Goal: Task Accomplishment & Management: Manage account settings

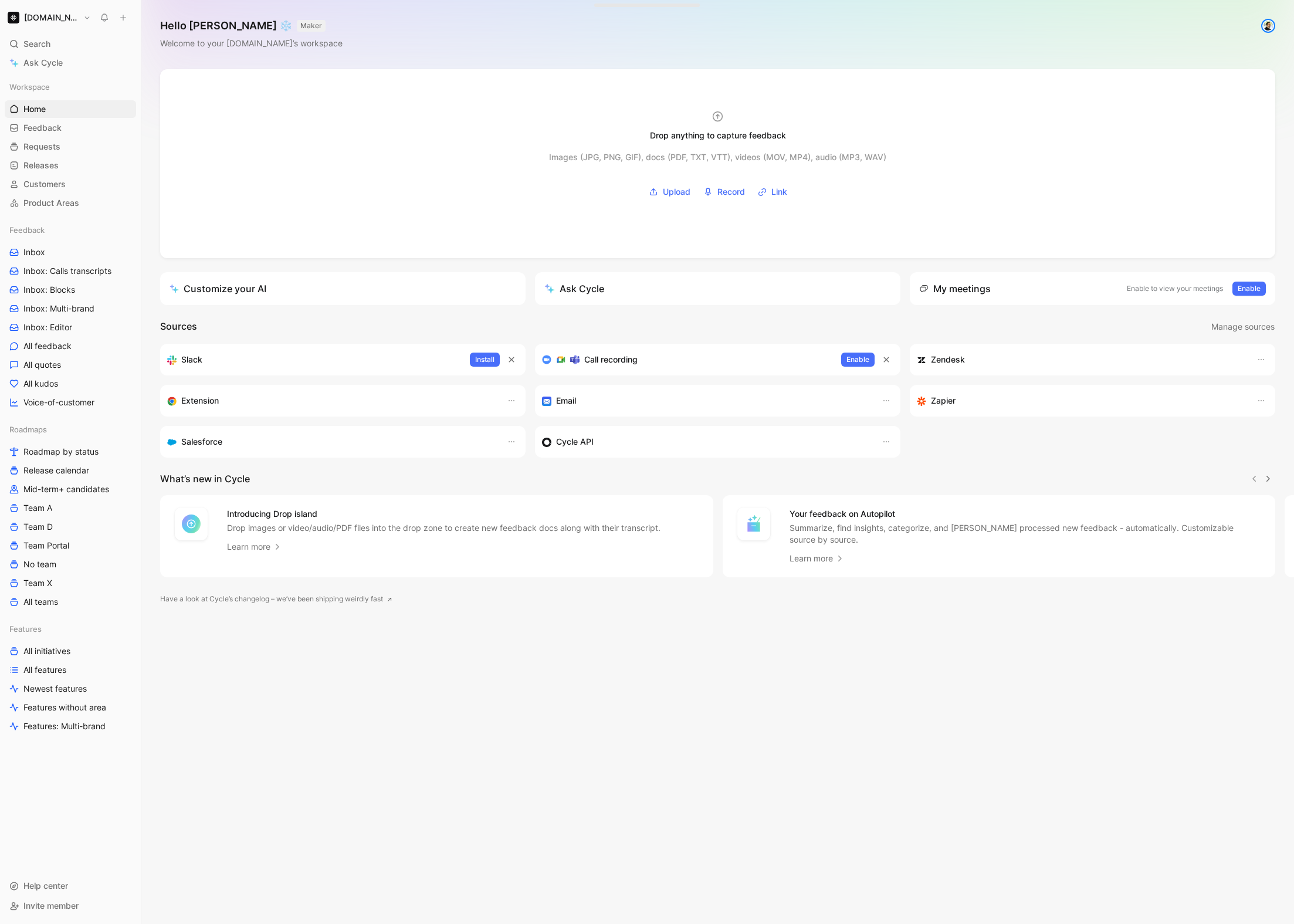
click at [297, 26] on button "MAKER" at bounding box center [311, 26] width 29 height 12
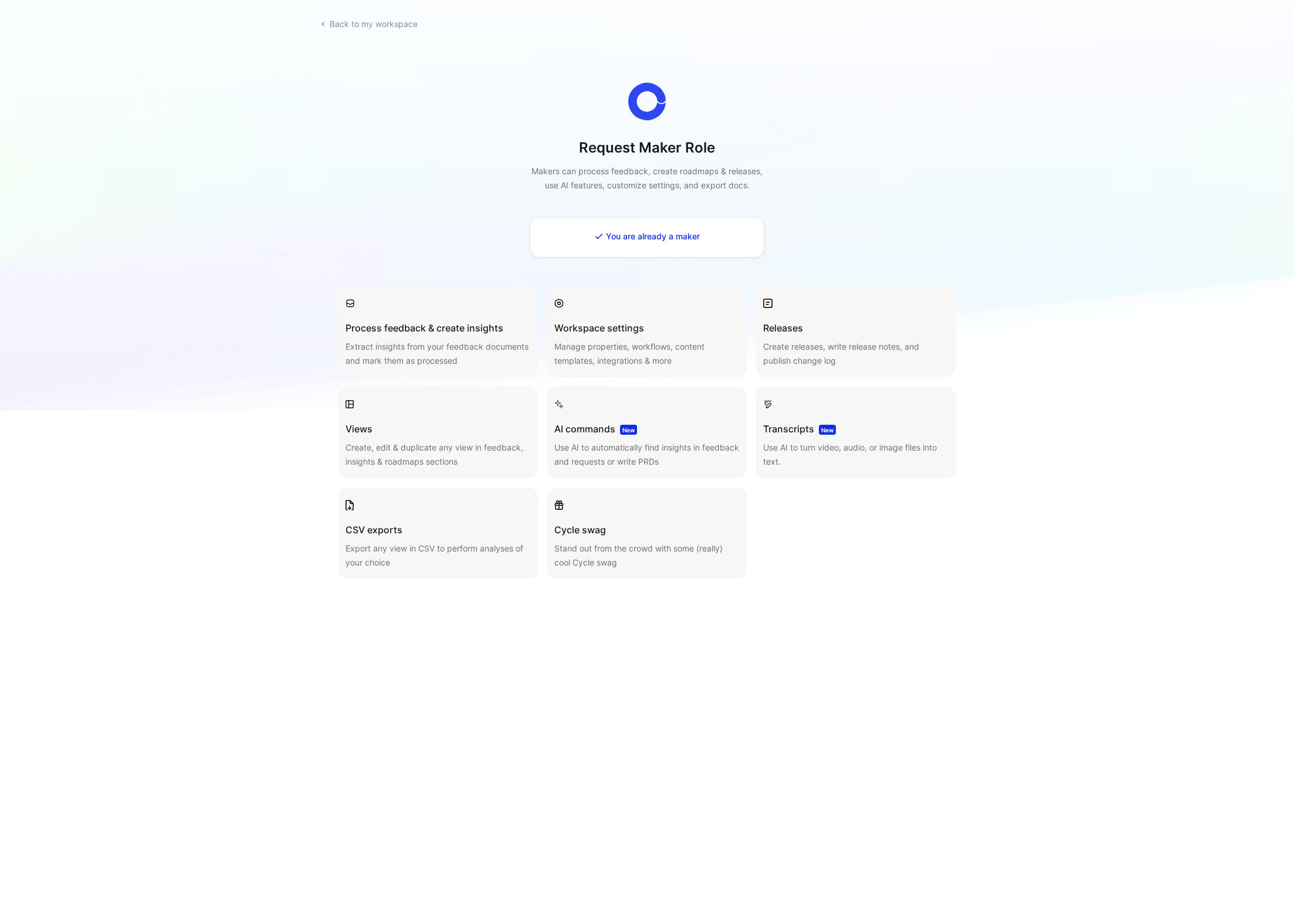
click at [349, 22] on link "Back to my workspace" at bounding box center [369, 24] width 108 height 20
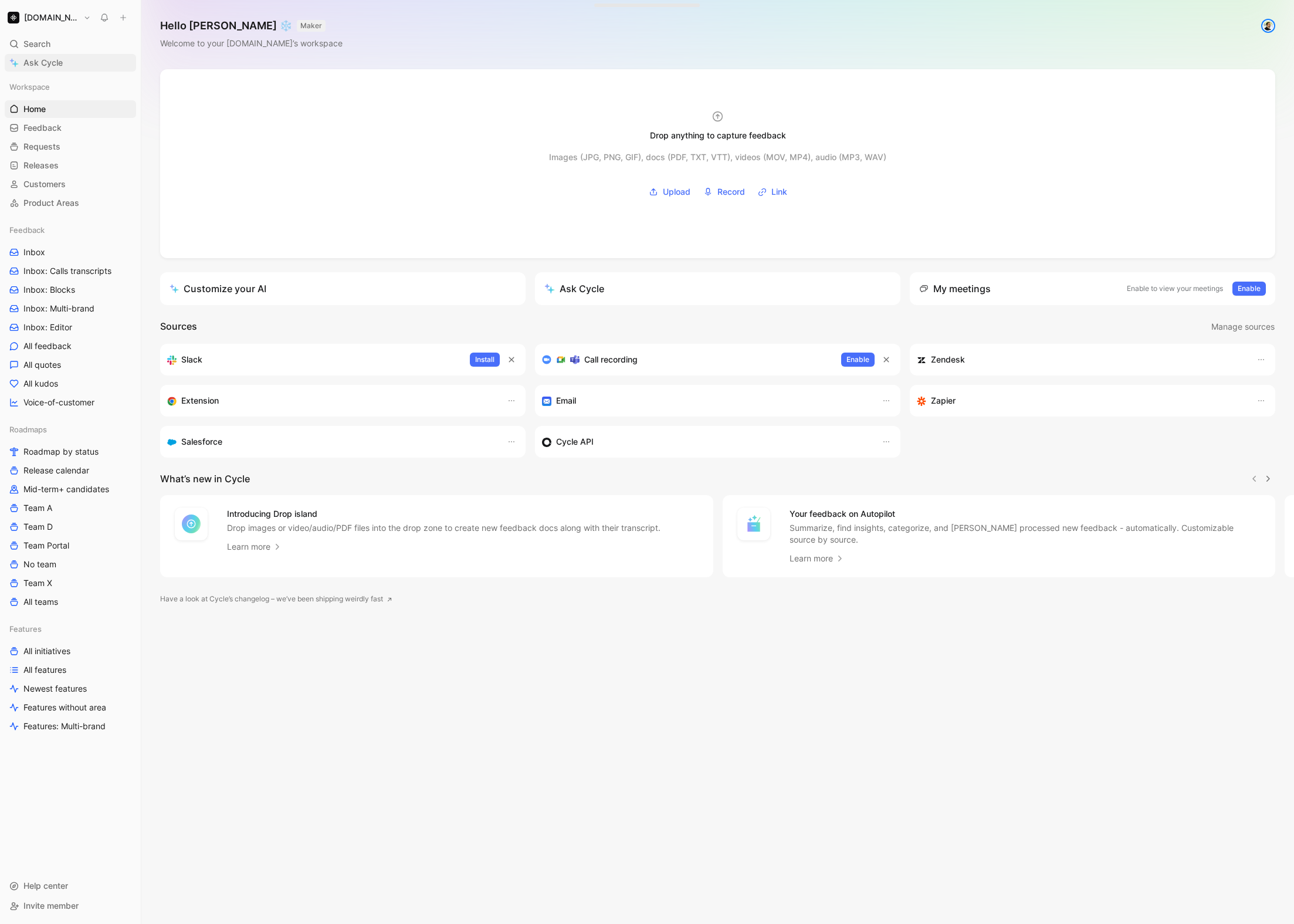
click at [46, 59] on span "Ask Cycle" at bounding box center [43, 63] width 39 height 14
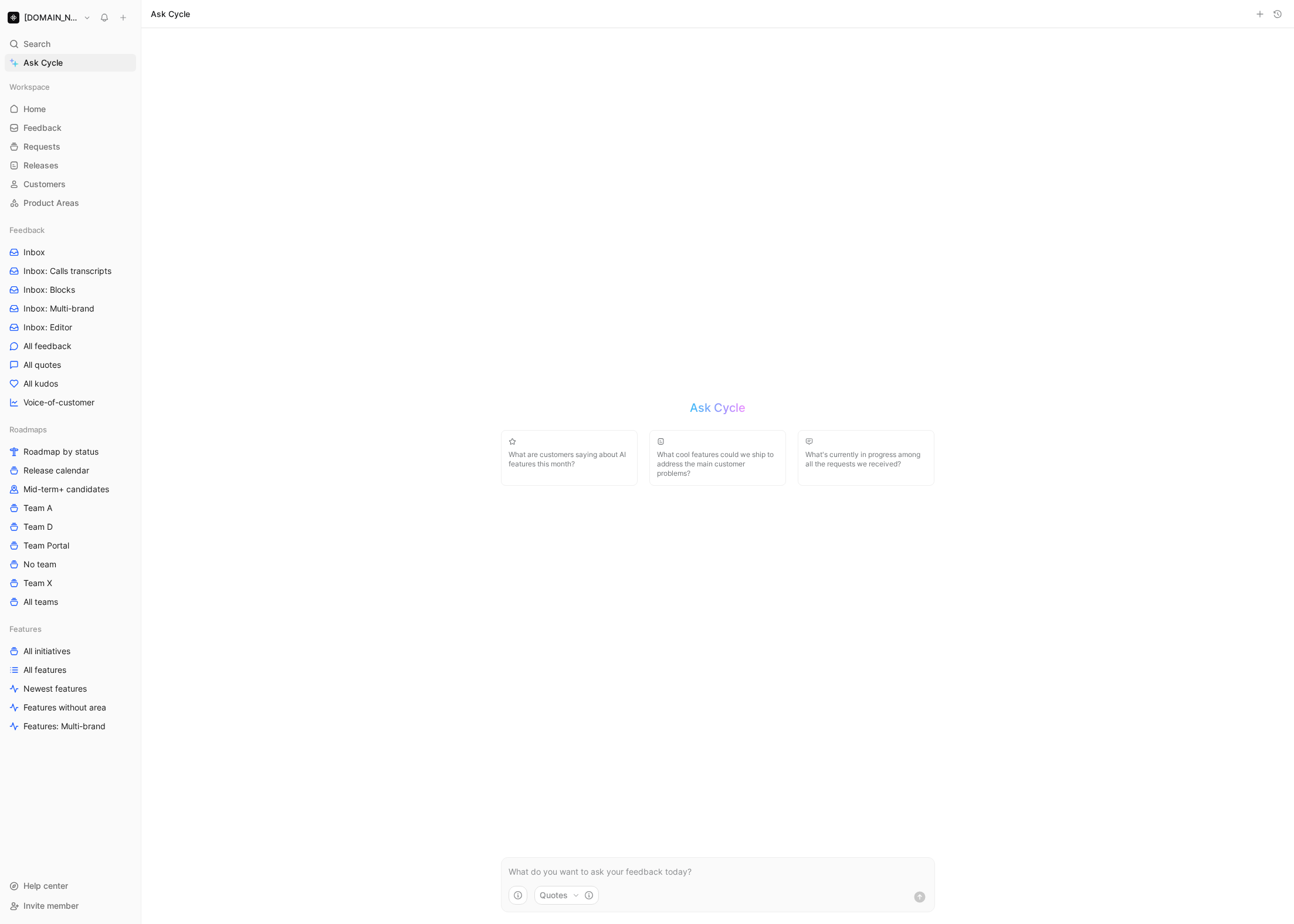
click at [55, 25] on button "[DOMAIN_NAME]" at bounding box center [49, 18] width 89 height 17
click at [63, 122] on div "Workspace settings G then S" at bounding box center [80, 120] width 145 height 19
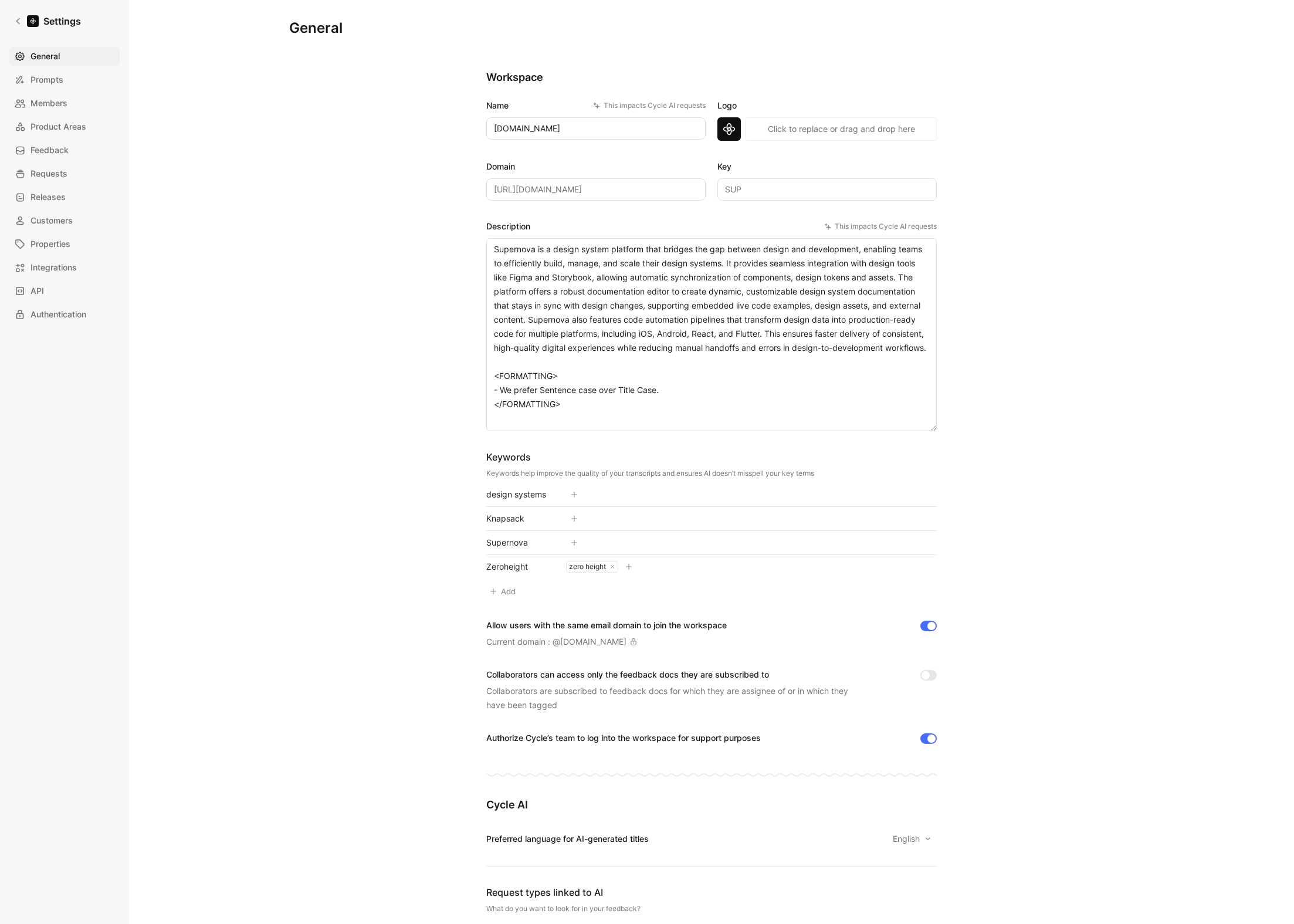
click at [654, 107] on div "This impacts Cycle AI requests" at bounding box center [649, 105] width 113 height 12
click at [654, 118] on input "[DOMAIN_NAME]" at bounding box center [595, 129] width 219 height 22
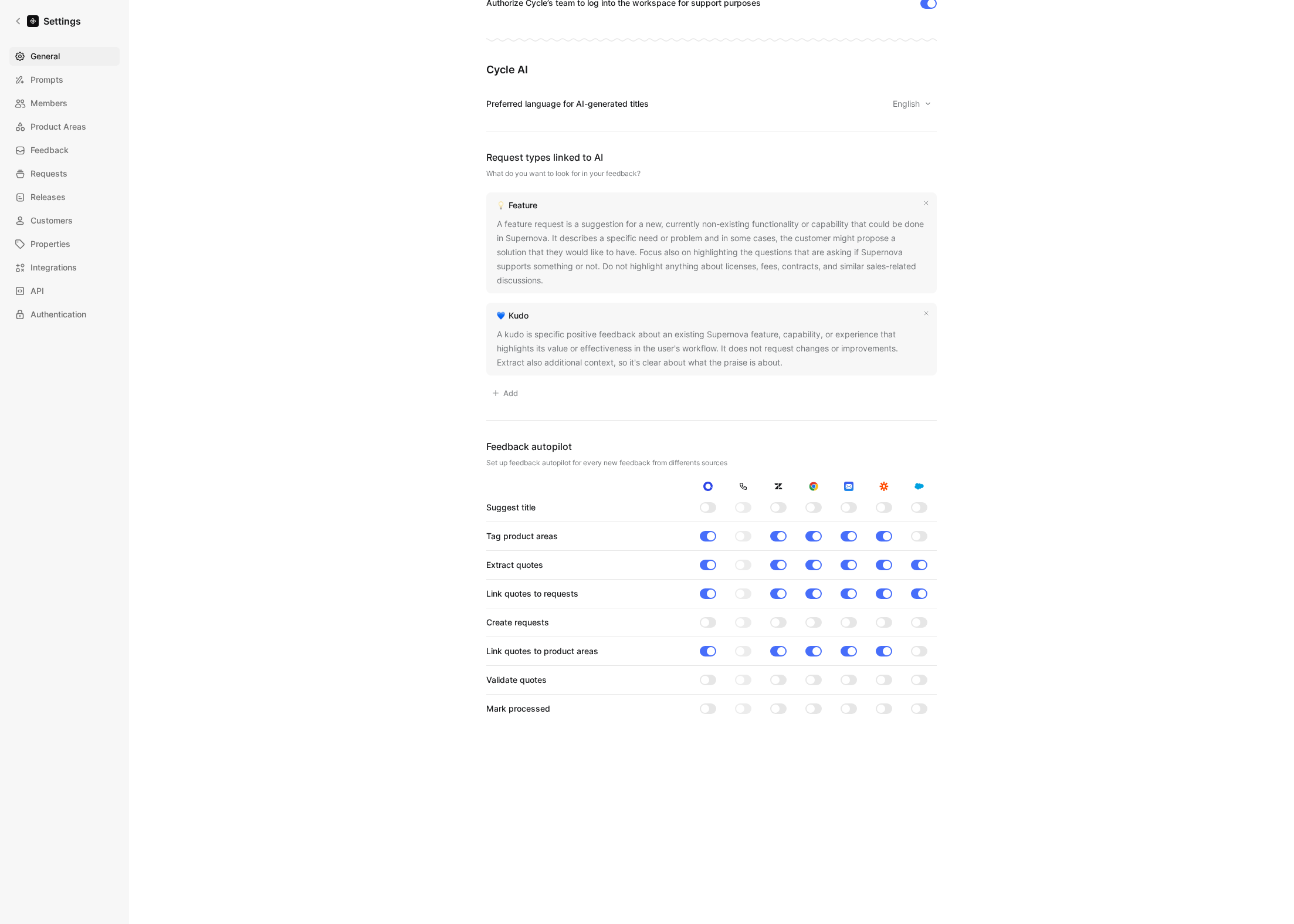
scroll to position [452, 0]
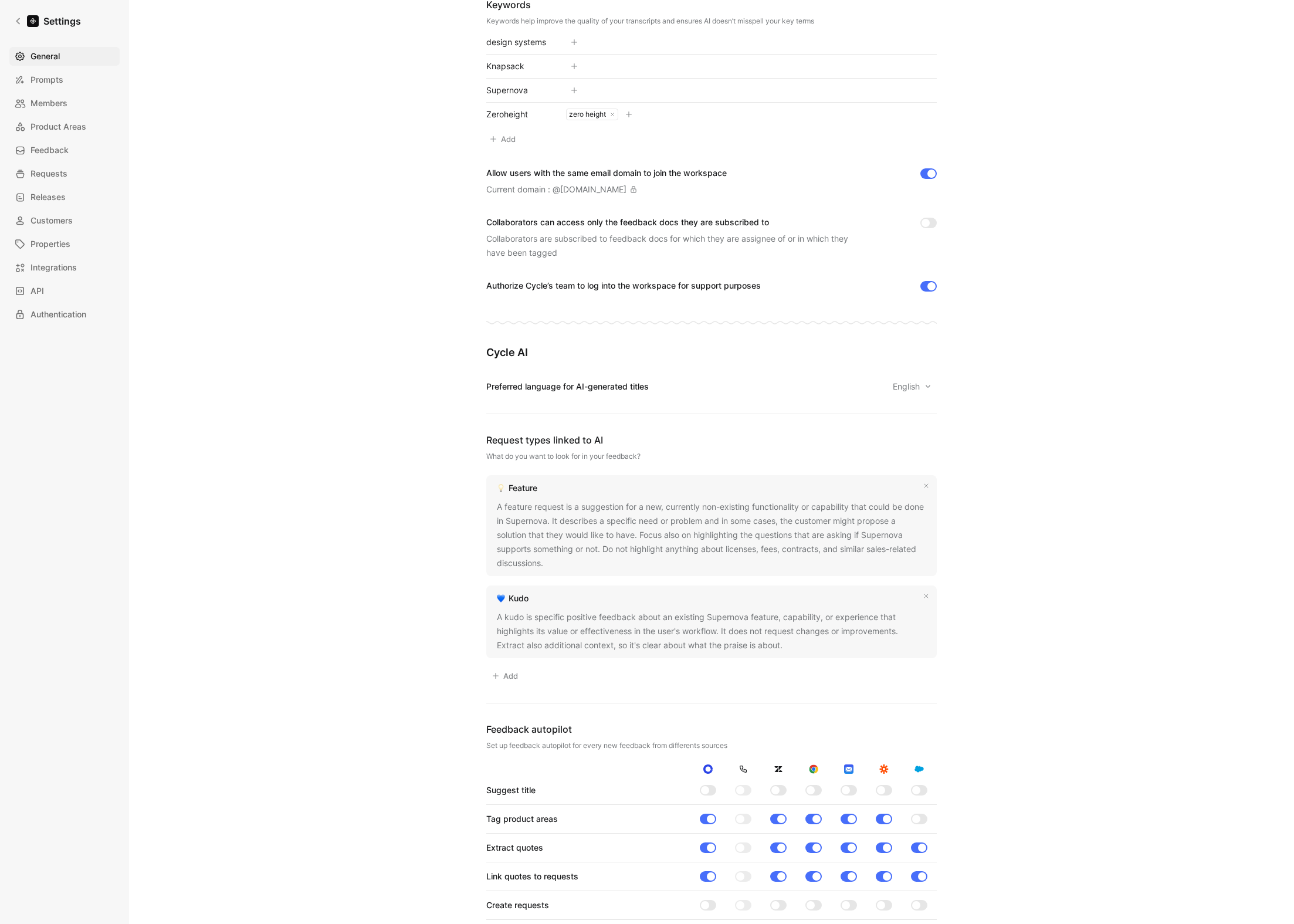
click at [508, 192] on div "Current domain : @ [DOMAIN_NAME]" at bounding box center [562, 190] width 151 height 14
click at [404, 225] on div "General Saved Workspace Name This impacts Cycle AI requests [DOMAIN_NAME] Logo …" at bounding box center [711, 428] width 844 height 1724
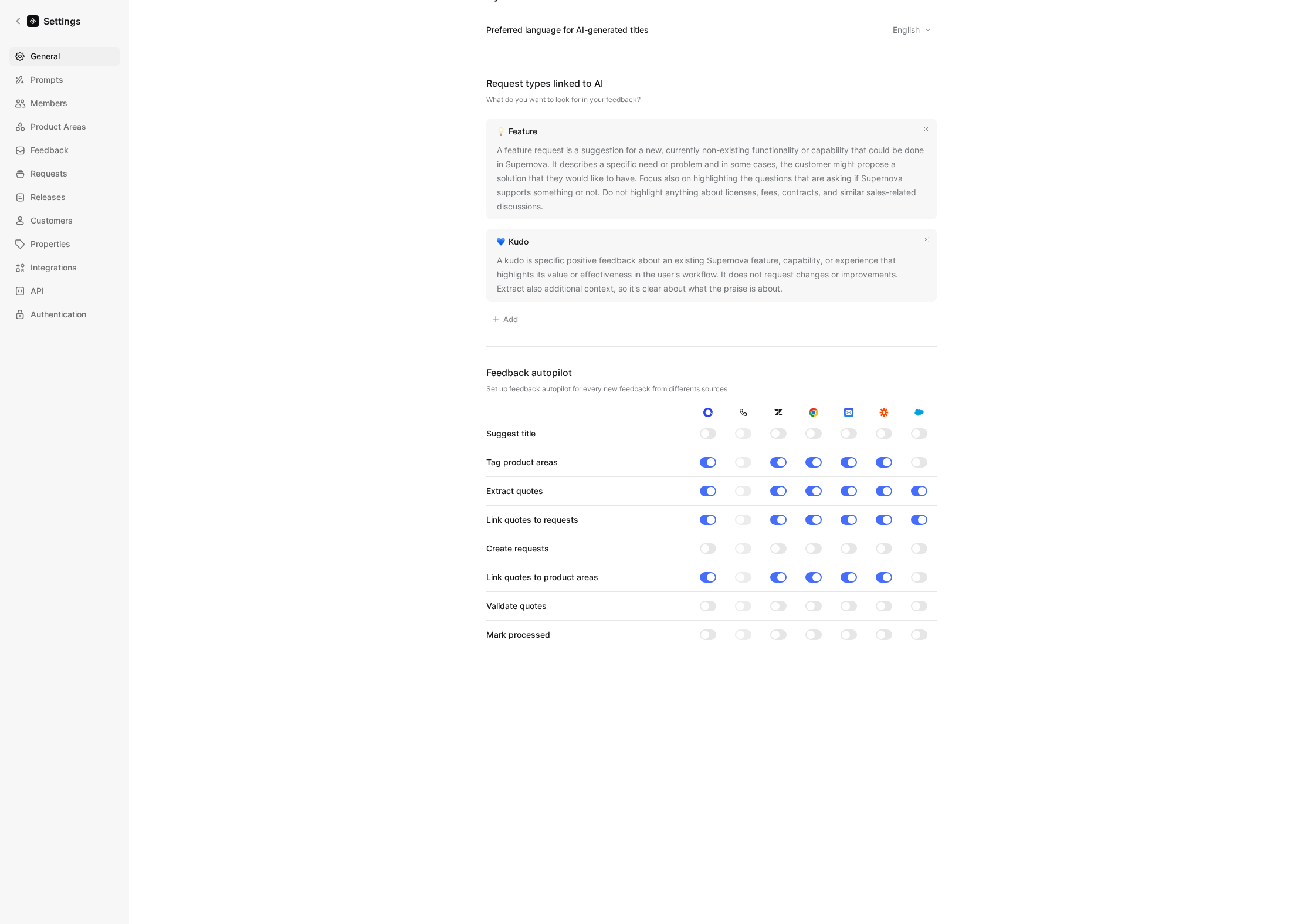
click at [391, 239] on div "General Saved Workspace Name This impacts Cycle AI requests [DOMAIN_NAME] Logo …" at bounding box center [711, 72] width 844 height 1724
